Goal: Task Accomplishment & Management: Manage account settings

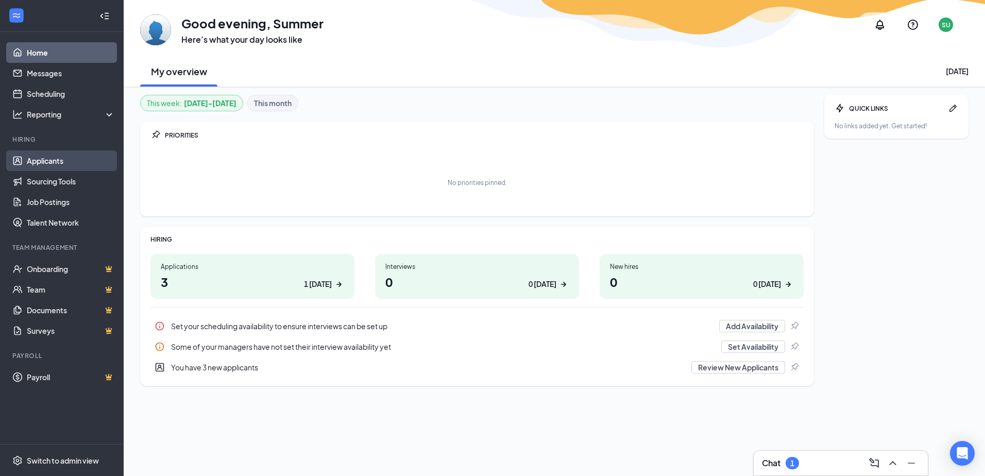
click at [59, 159] on link "Applicants" at bounding box center [71, 160] width 88 height 21
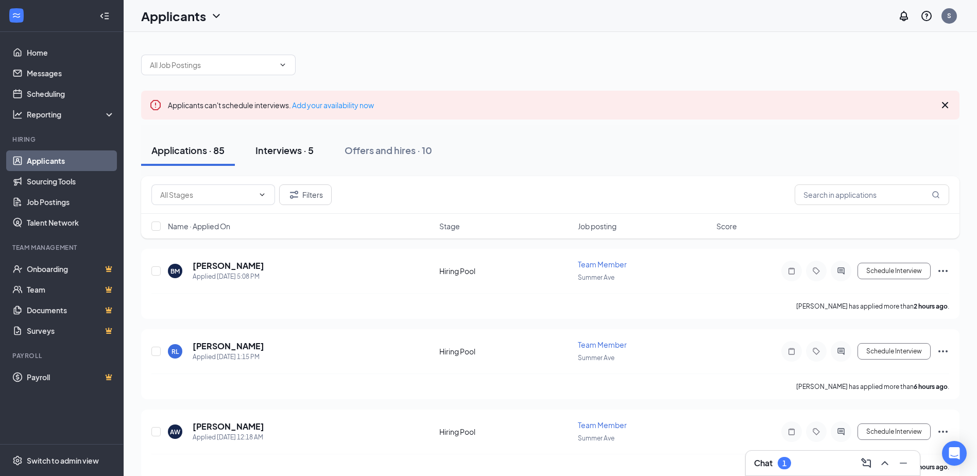
click at [301, 149] on div "Interviews · 5" at bounding box center [284, 150] width 58 height 13
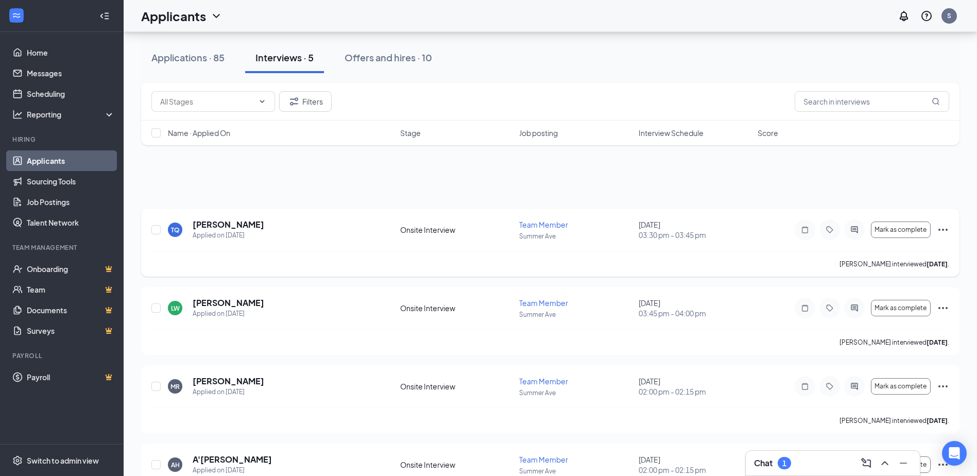
scroll to position [166, 0]
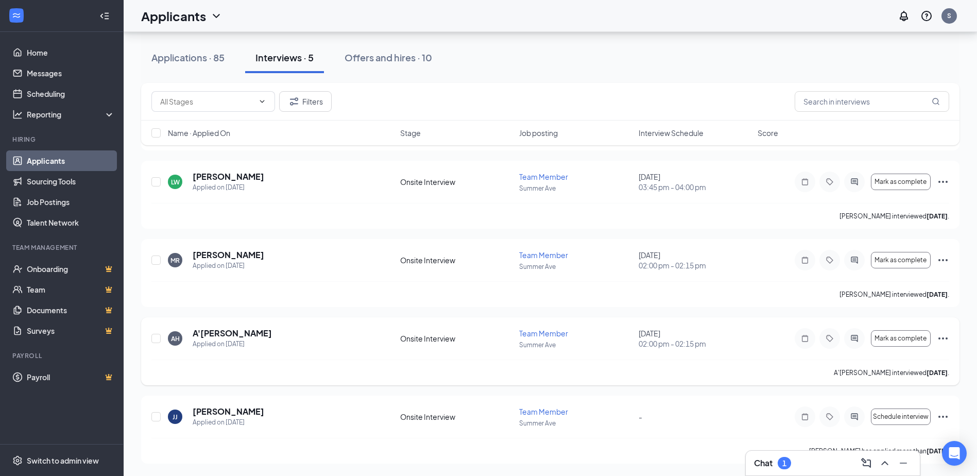
click at [939, 338] on icon "Ellipses" at bounding box center [942, 338] width 9 height 2
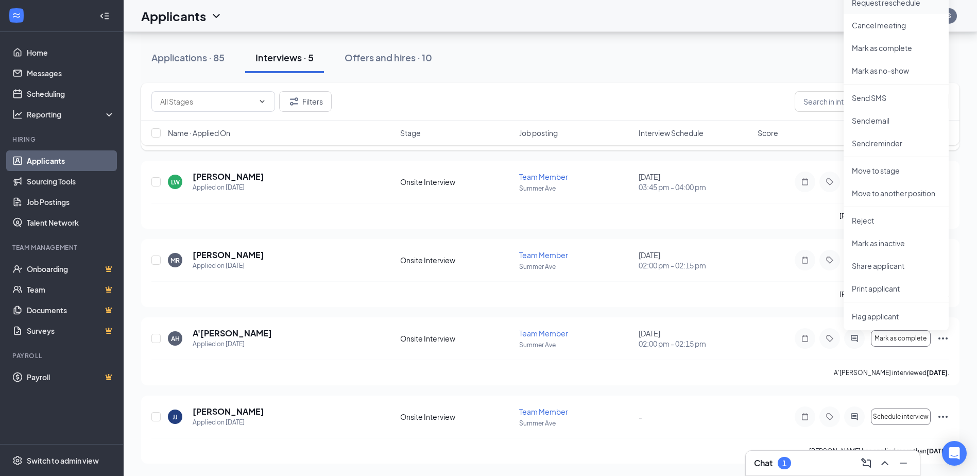
click at [894, 1] on p "Request reschedule" at bounding box center [896, 2] width 89 height 10
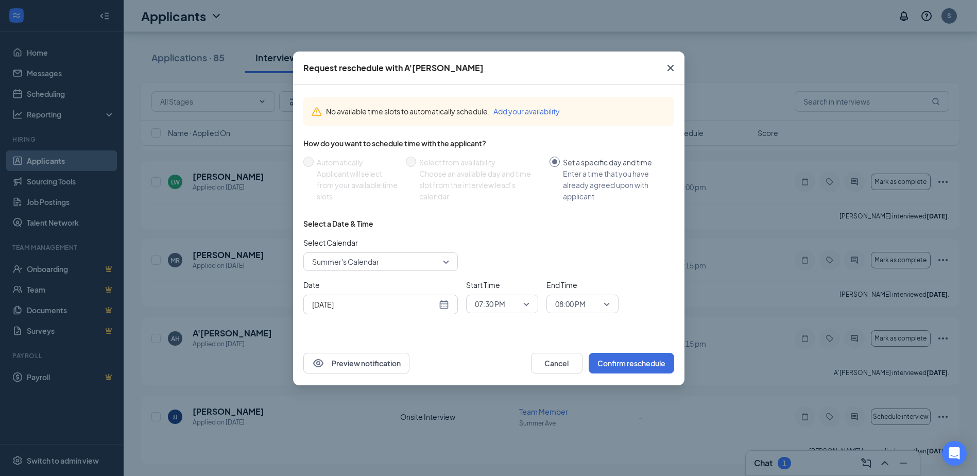
click at [442, 305] on div "[DATE]" at bounding box center [380, 304] width 137 height 11
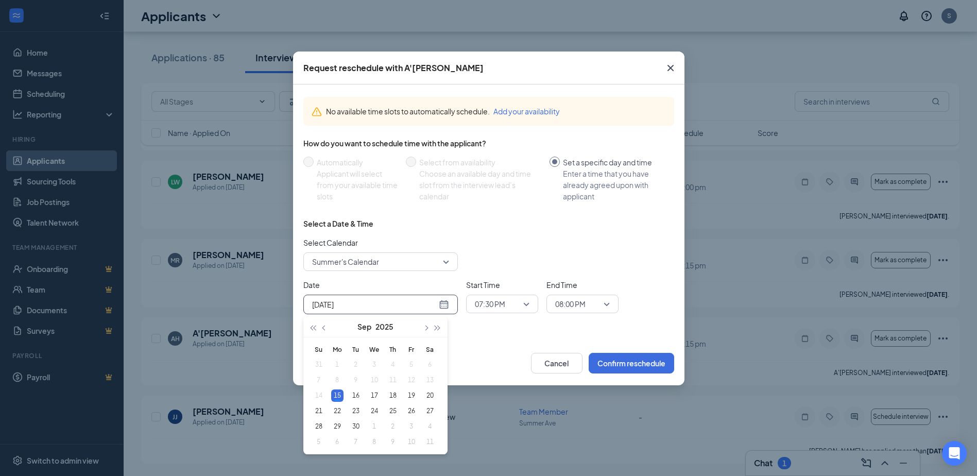
click at [442, 305] on div "[DATE]" at bounding box center [380, 304] width 137 height 11
click at [542, 242] on div "Select Calendar Summer's Calendar" at bounding box center [488, 254] width 371 height 34
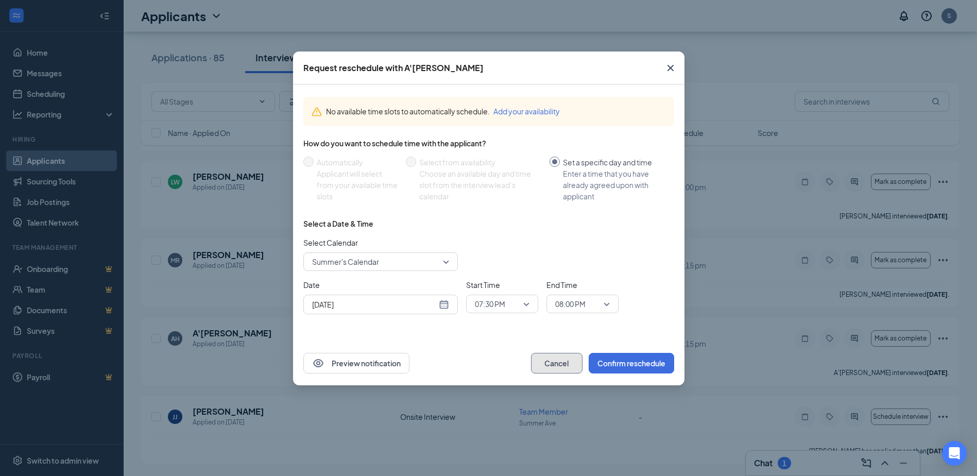
click at [548, 364] on button "Cancel" at bounding box center [556, 363] width 51 height 21
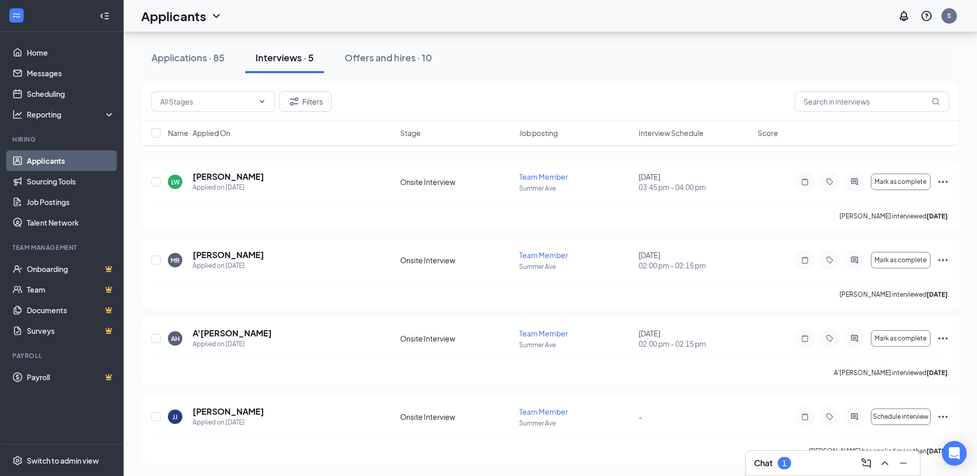
click at [796, 466] on div "Chat 1" at bounding box center [833, 463] width 158 height 16
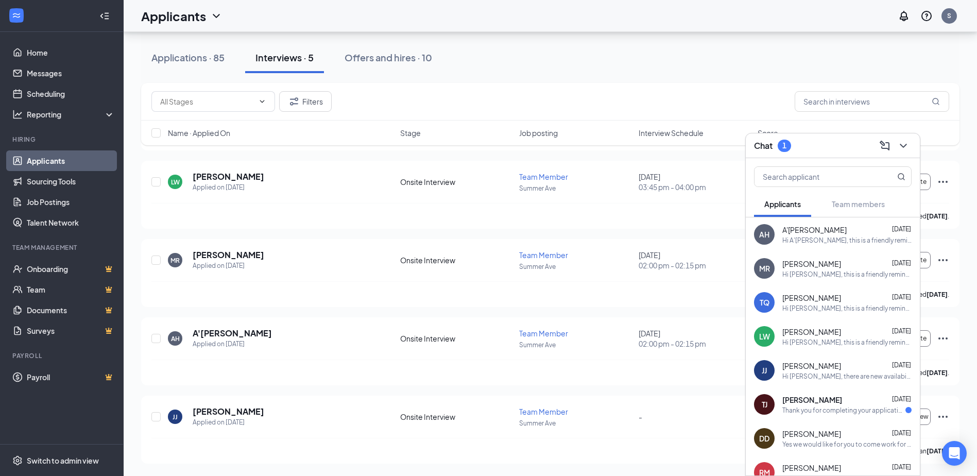
click at [844, 239] on div "Hi A'[PERSON_NAME], this is a friendly reminder. Your interview with Firehouse …" at bounding box center [846, 240] width 129 height 9
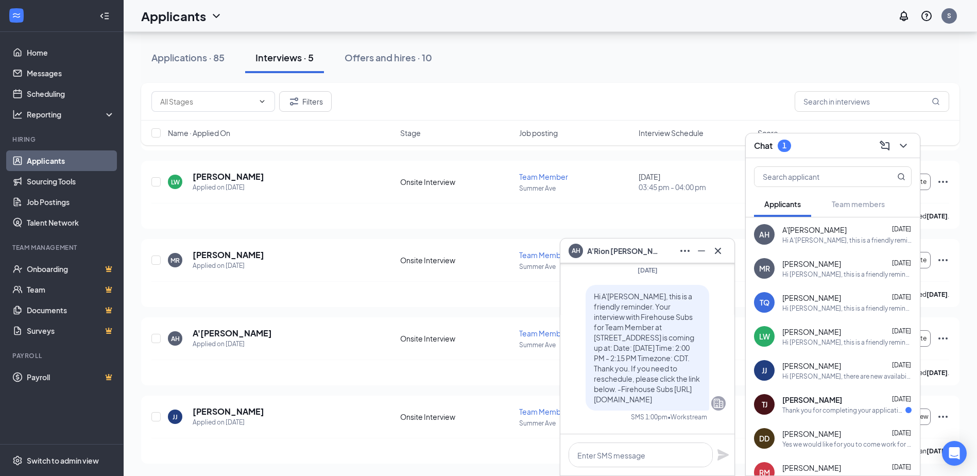
scroll to position [0, 0]
click at [716, 253] on icon "Cross" at bounding box center [718, 251] width 12 height 12
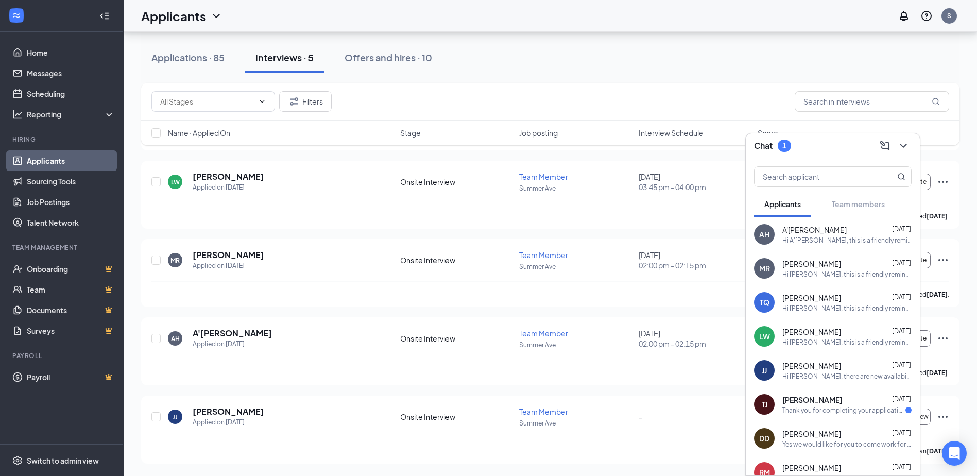
click at [818, 150] on div "Chat 1" at bounding box center [833, 145] width 158 height 16
